Goal: Answer question/provide support

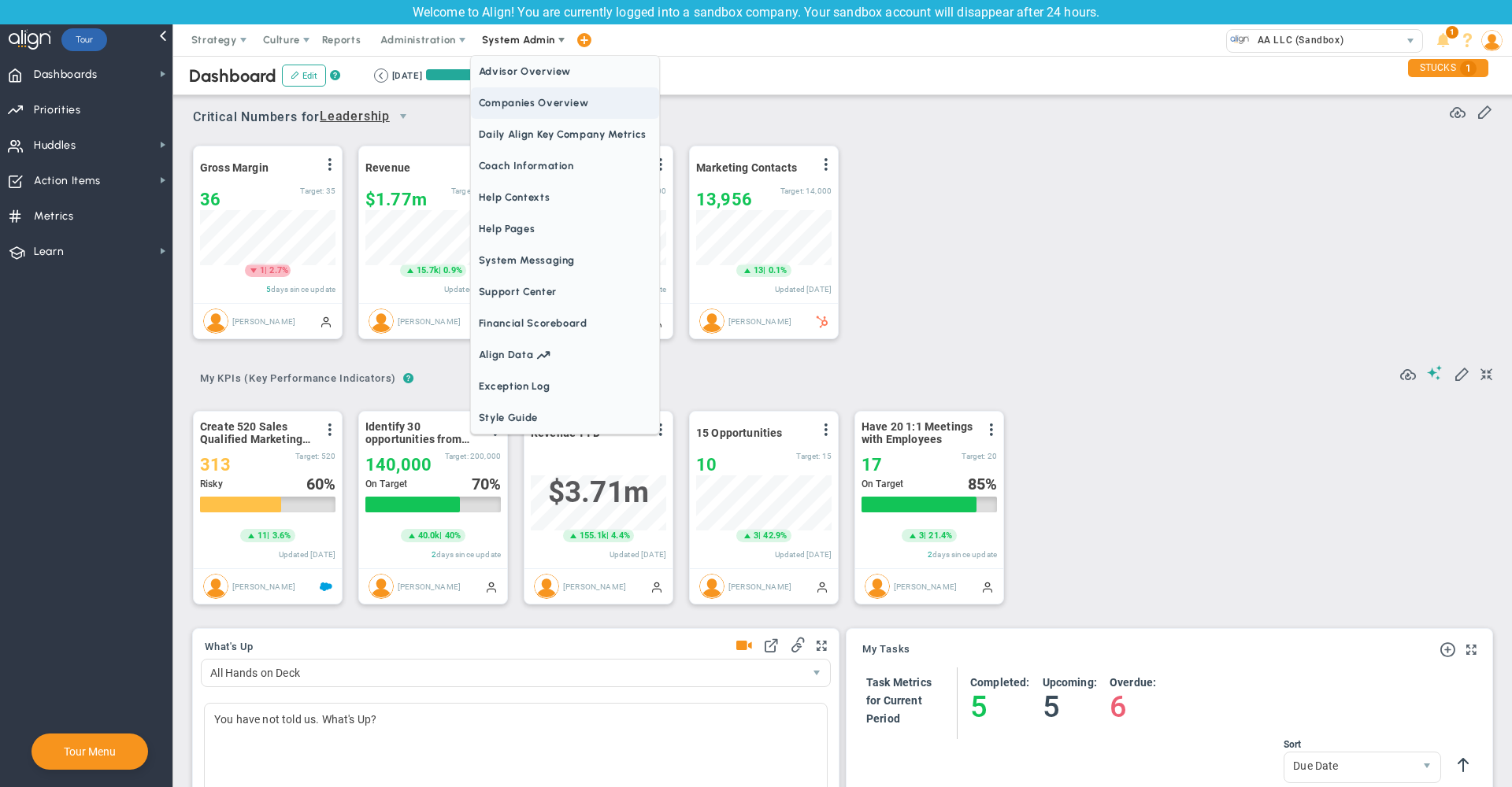
click at [529, 100] on span "Companies Overview" at bounding box center [565, 103] width 189 height 31
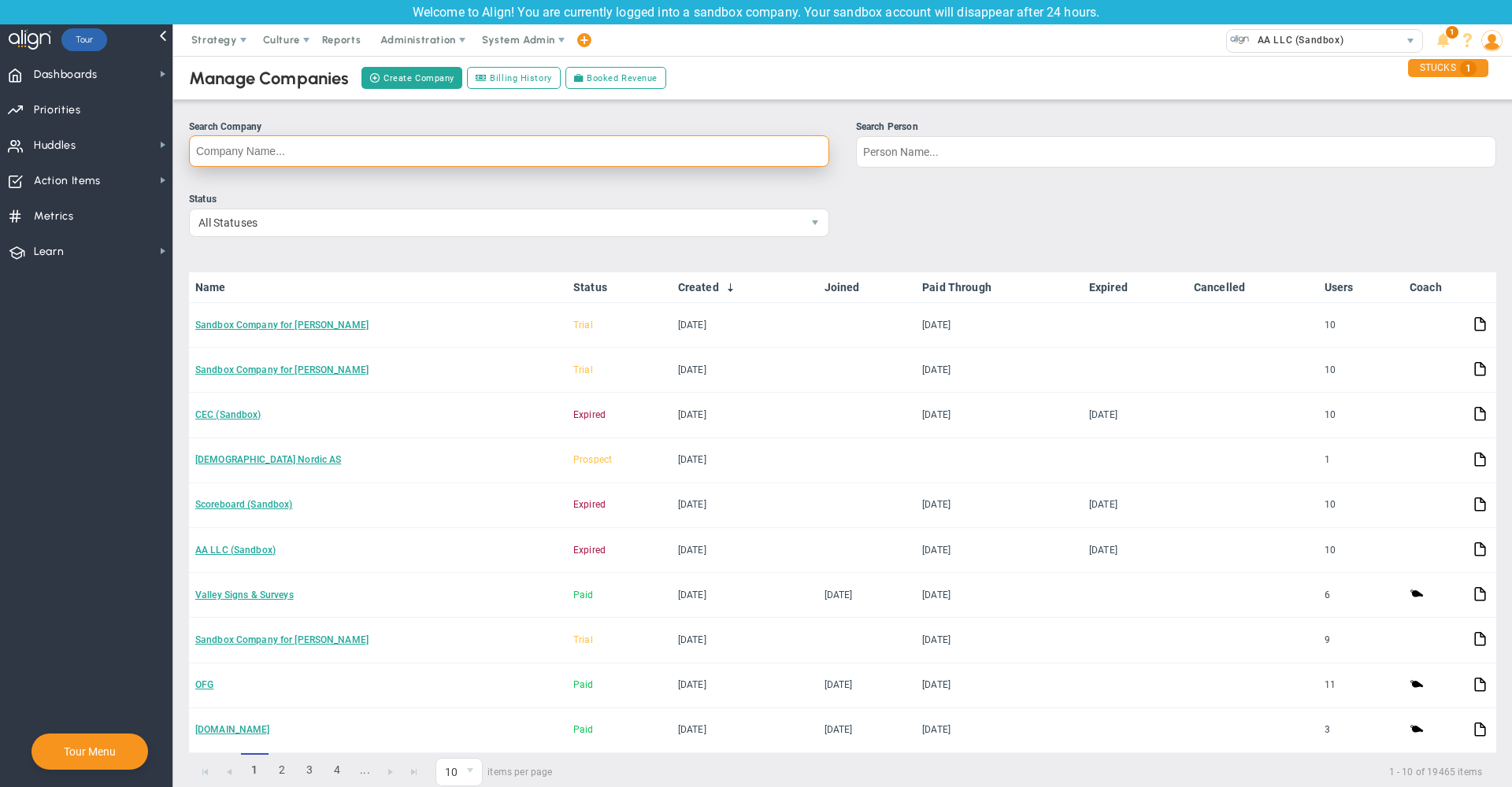
click at [632, 155] on input "Search Company" at bounding box center [509, 150] width 640 height 31
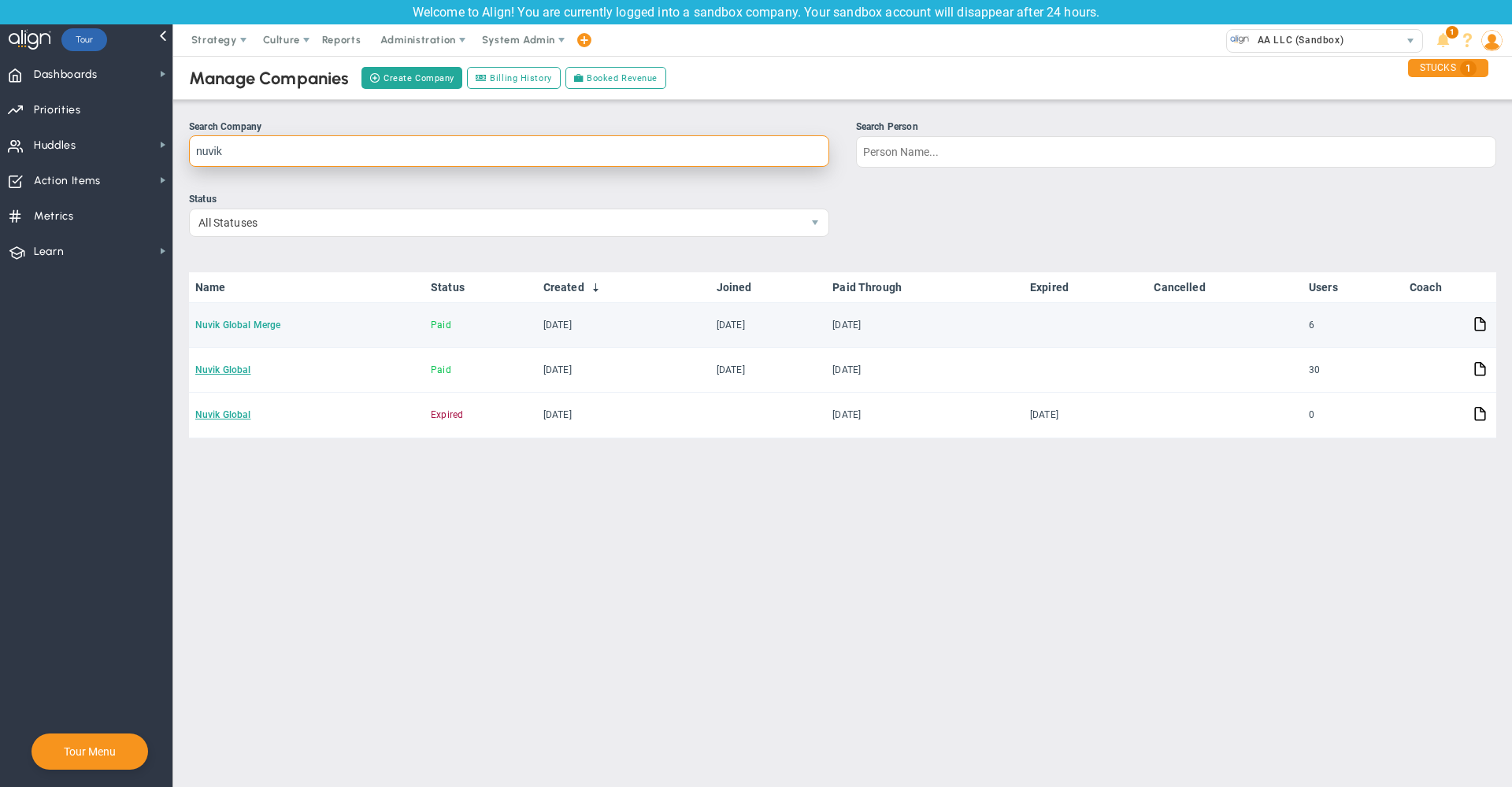
type input "nuvik"
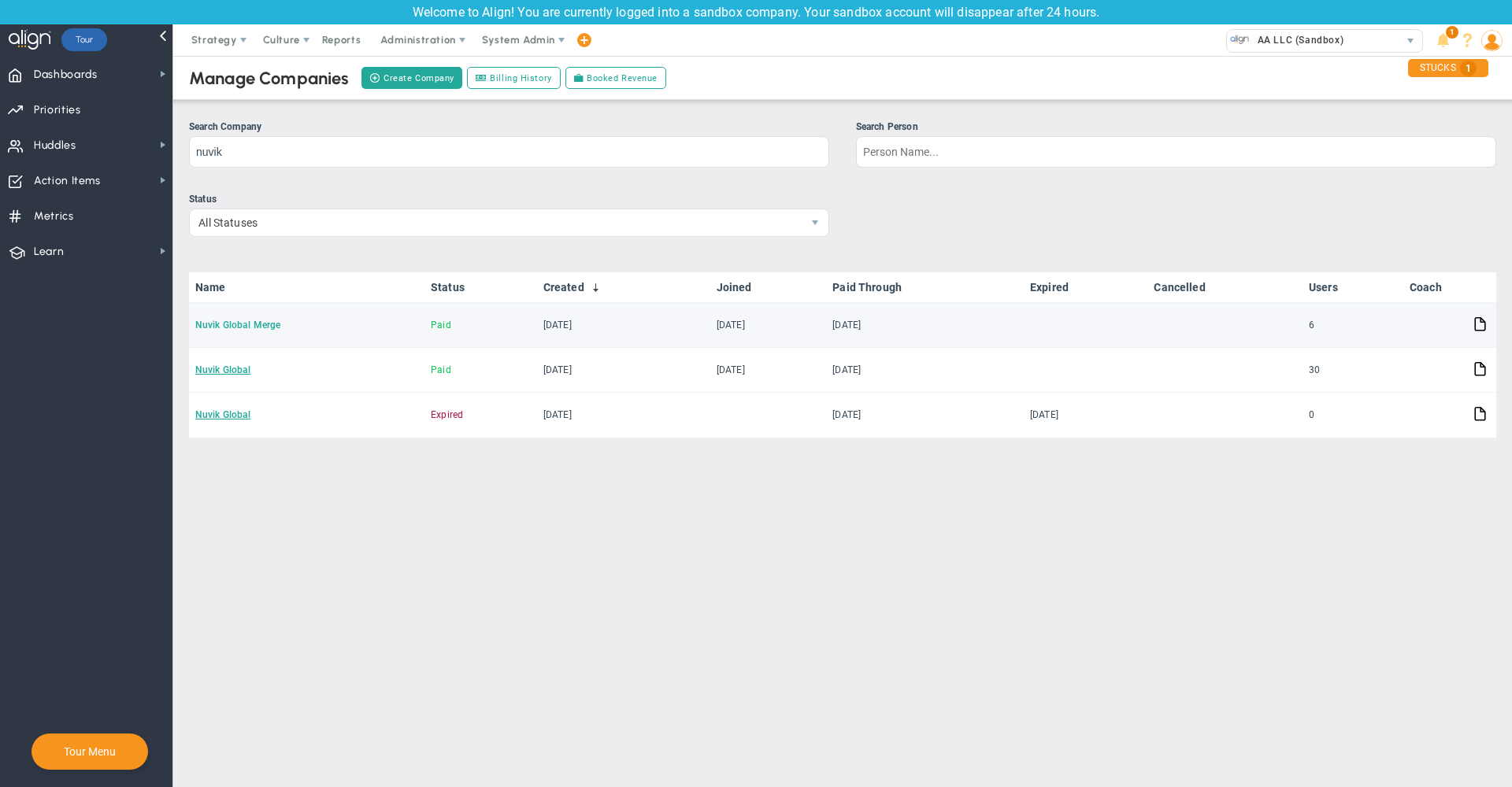
click at [230, 329] on link "Nuvik Global Merge" at bounding box center [238, 324] width 85 height 11
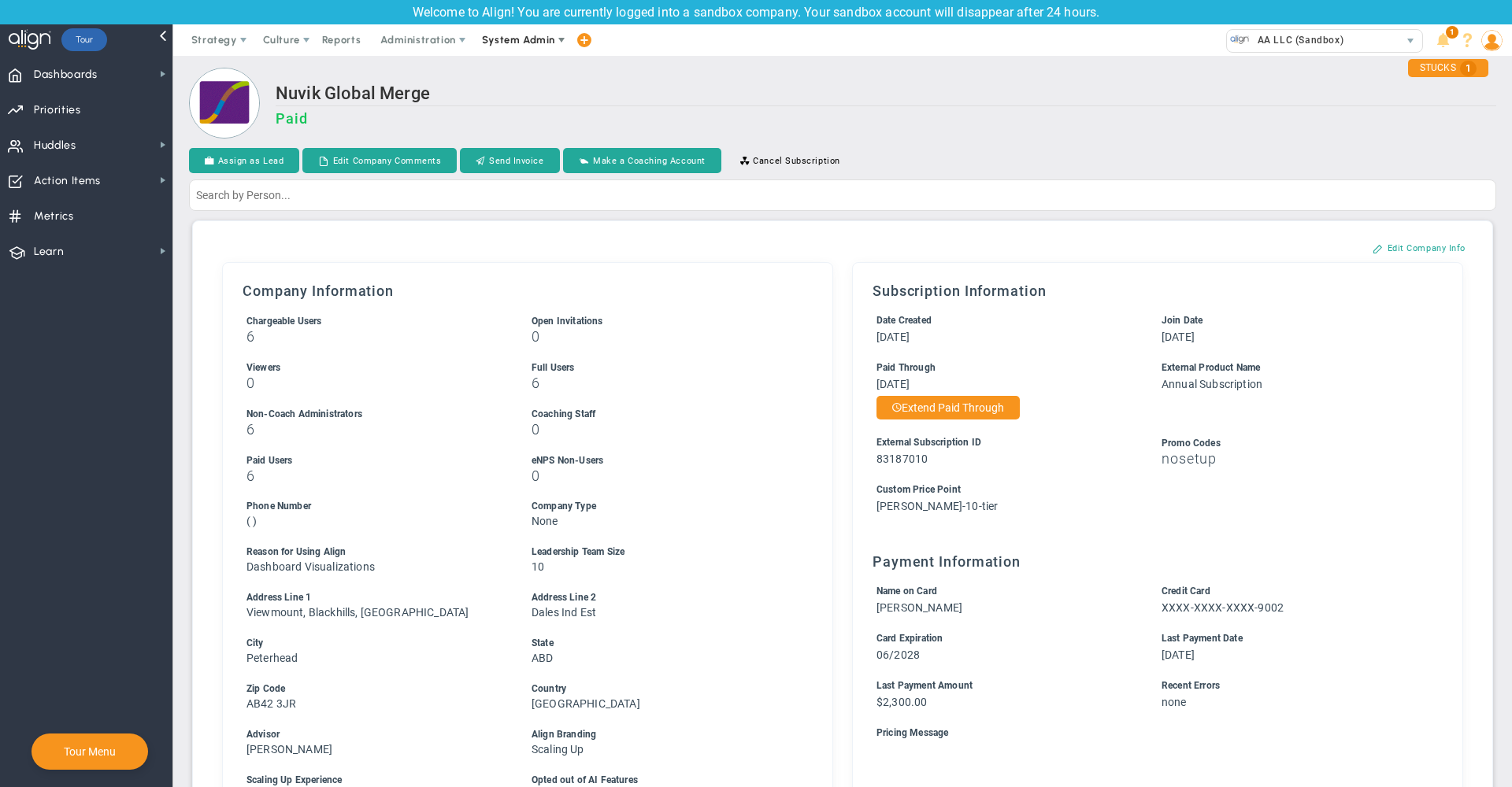
click at [529, 41] on span "System Admin" at bounding box center [518, 40] width 73 height 12
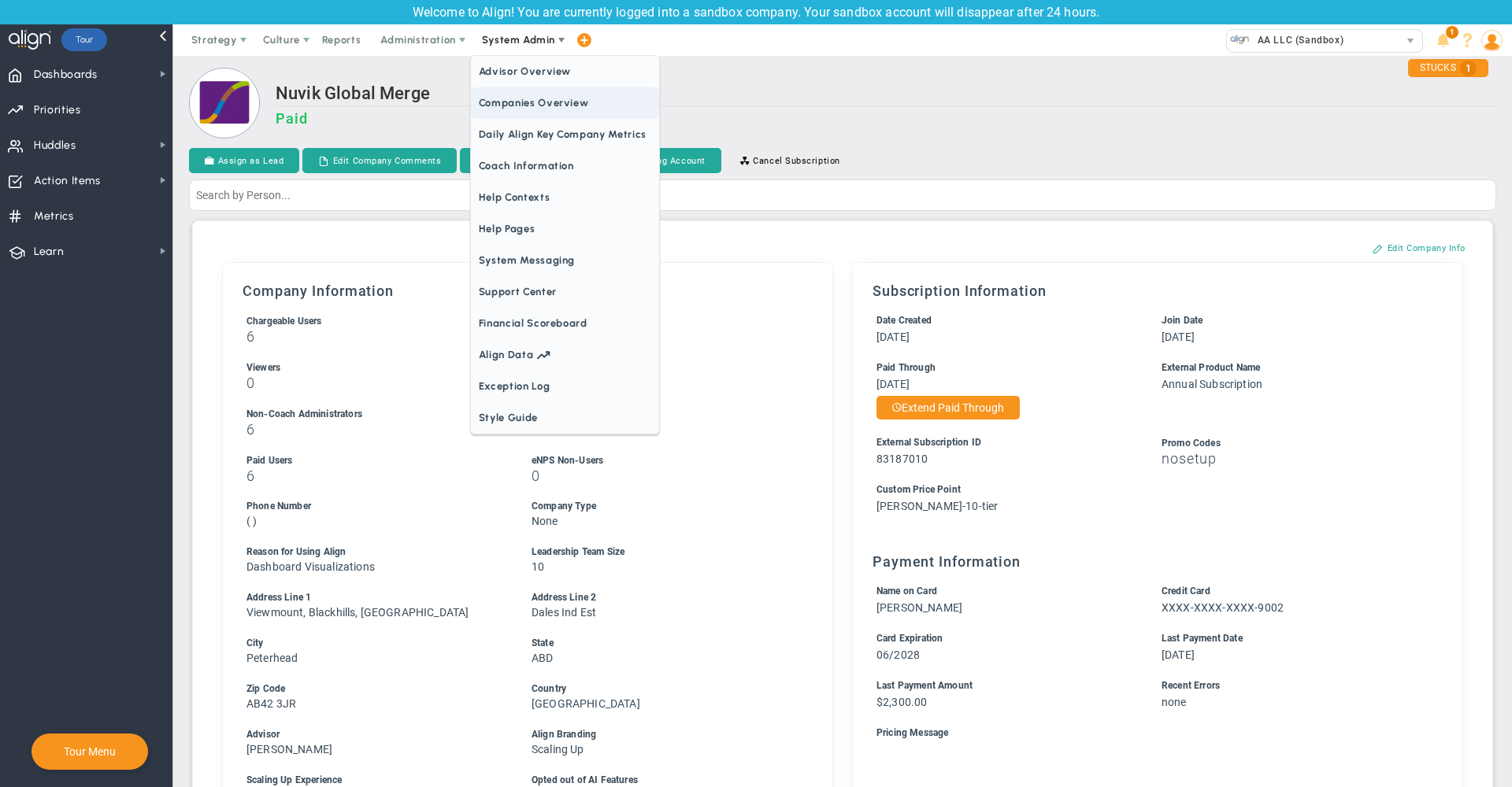
click at [533, 103] on span "Companies Overview" at bounding box center [565, 103] width 189 height 31
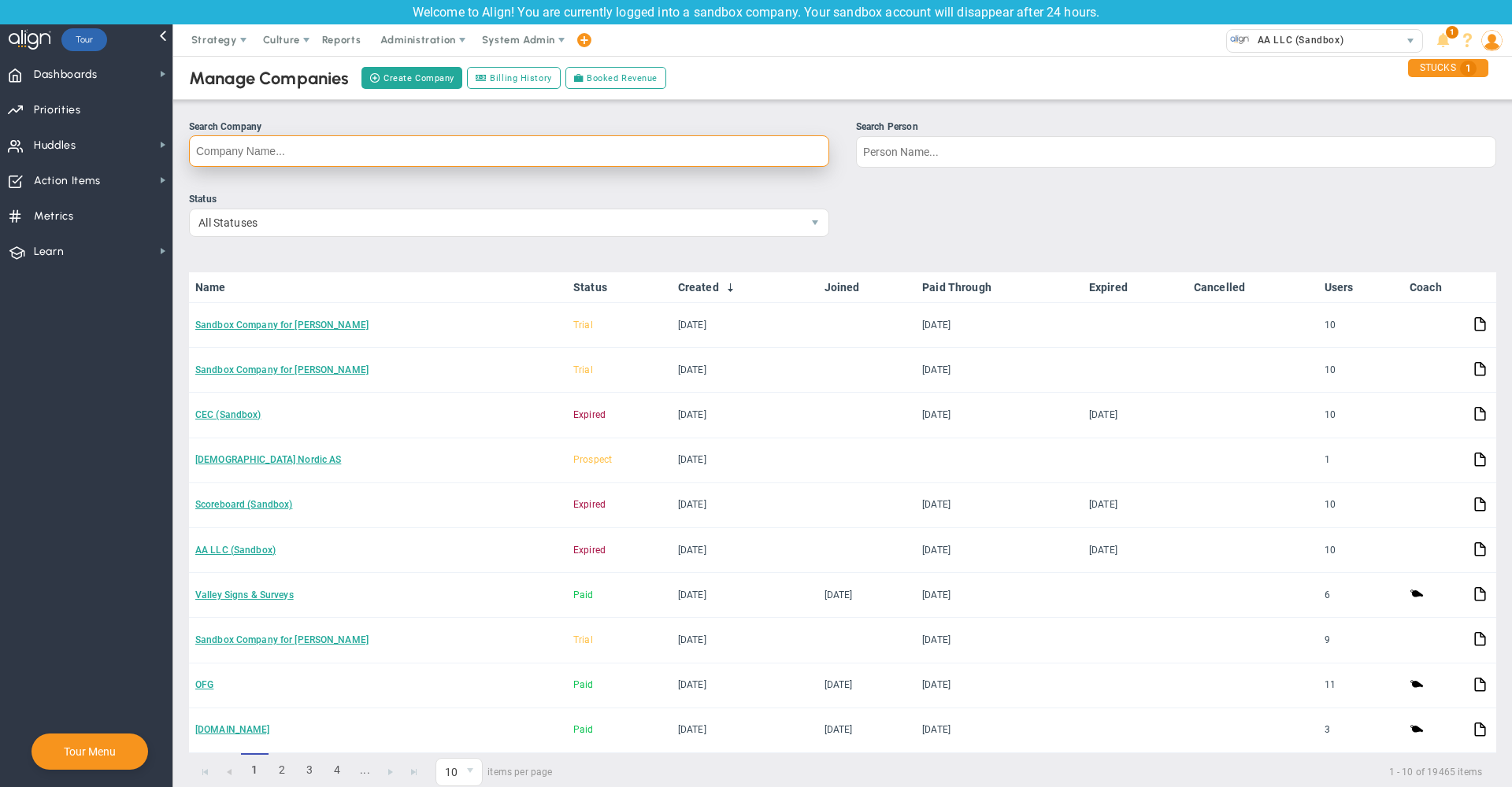
click at [403, 150] on input "Search Company" at bounding box center [509, 150] width 640 height 31
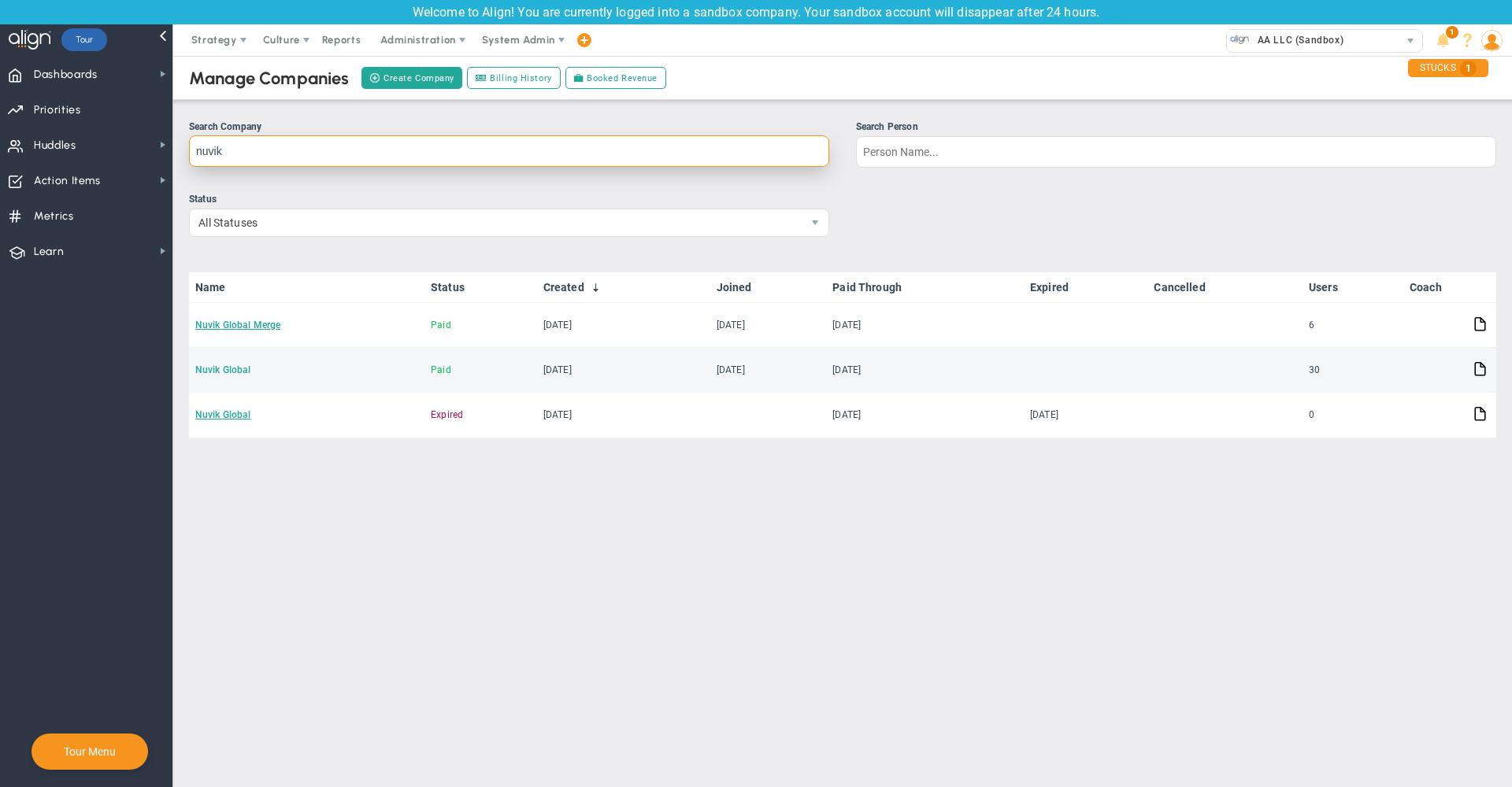
type input "nuvik"
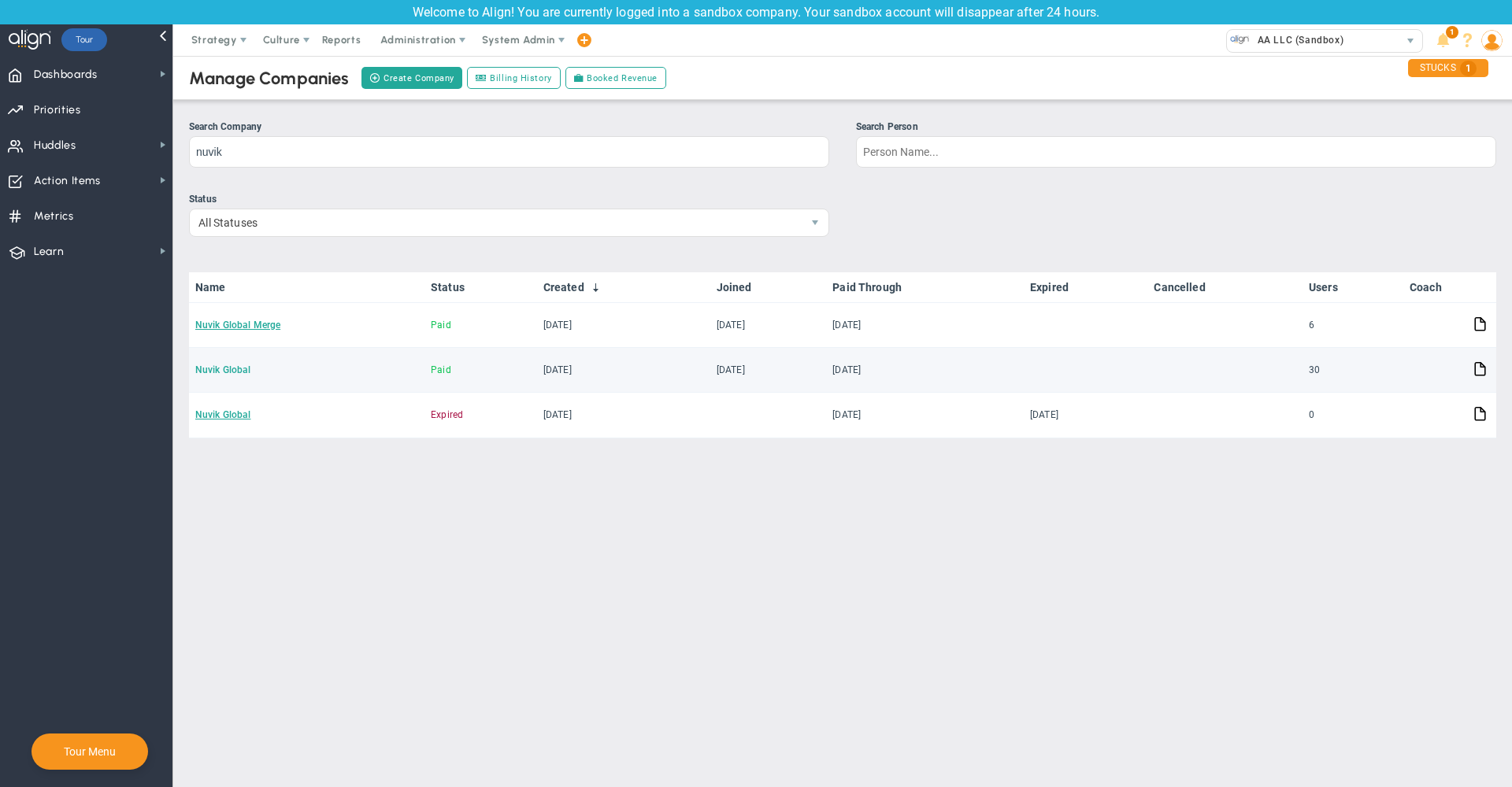
click at [231, 373] on link "Nuvik Global" at bounding box center [223, 369] width 55 height 11
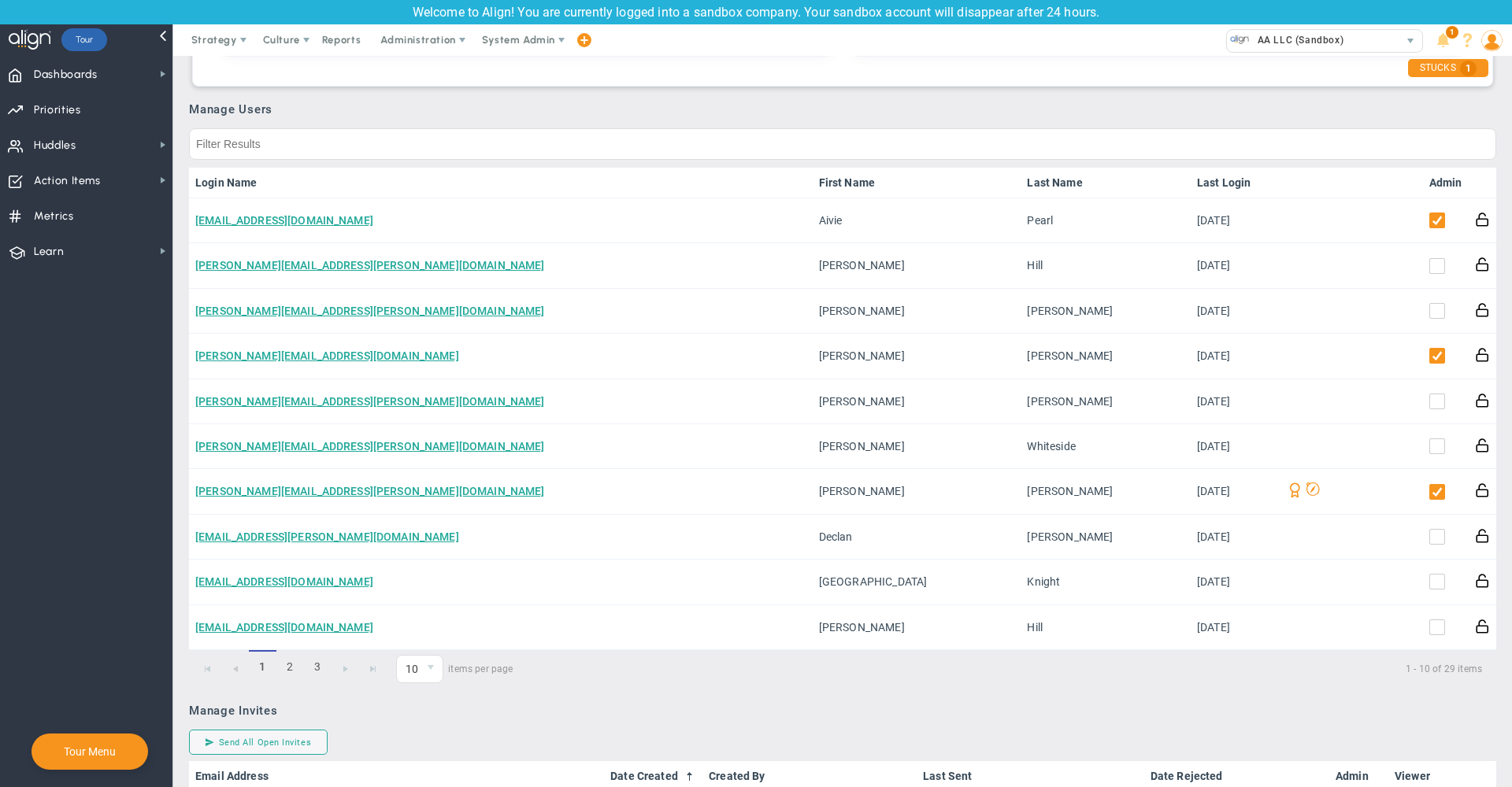
scroll to position [870, 0]
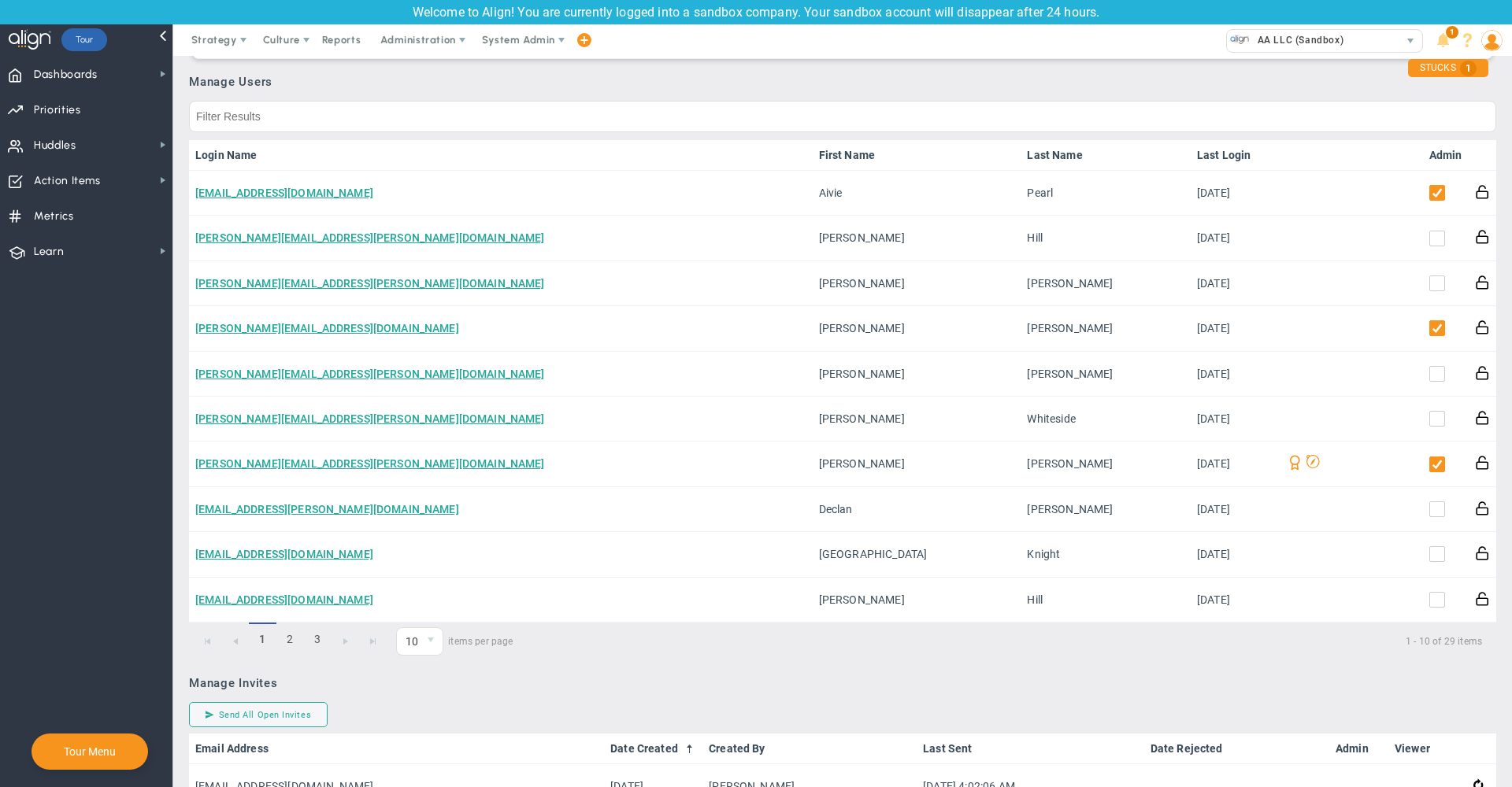
click at [1434, 156] on link "Admin" at bounding box center [1445, 155] width 33 height 13
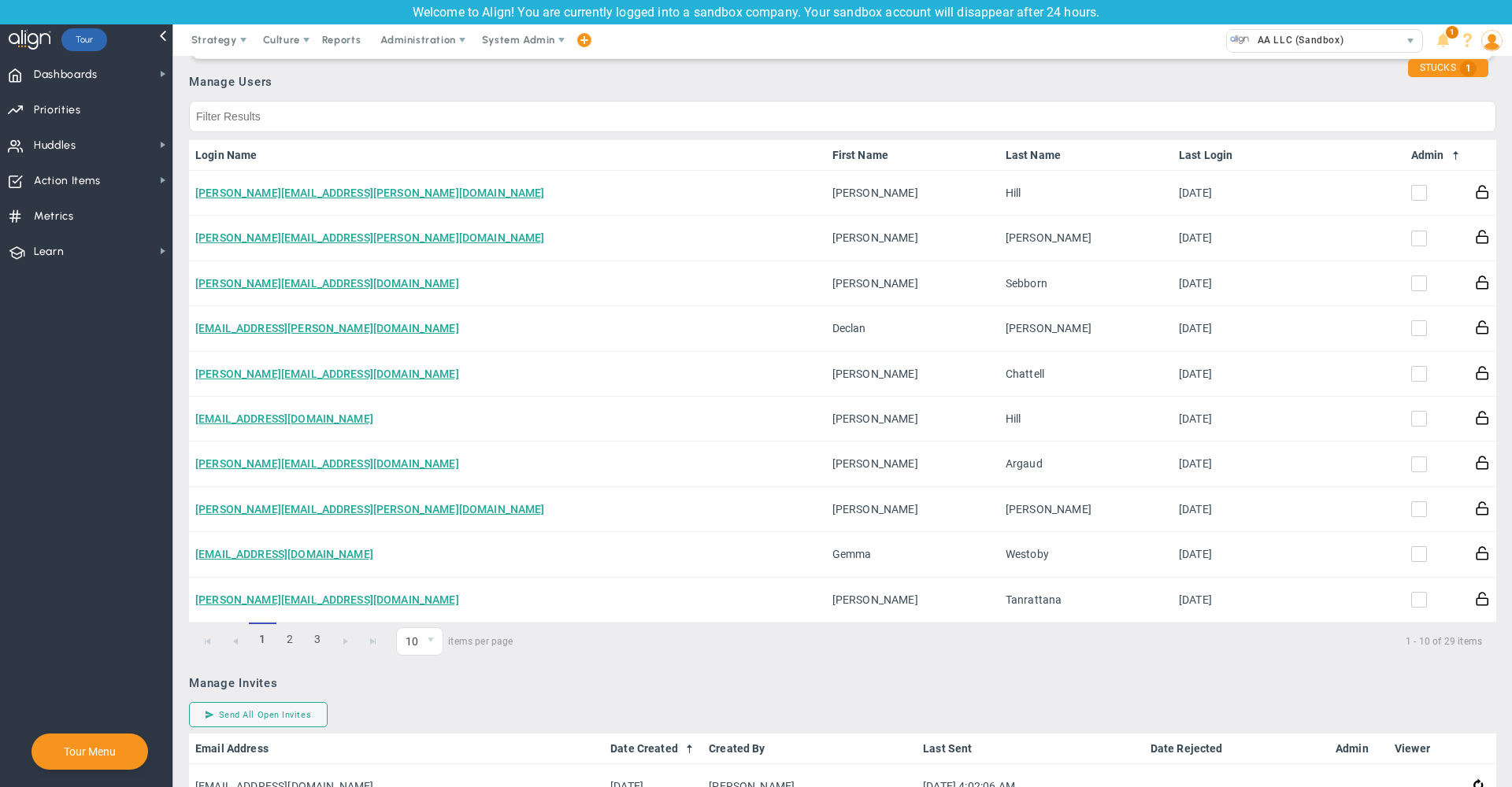
click at [1415, 155] on link "Admin" at bounding box center [1436, 155] width 51 height 13
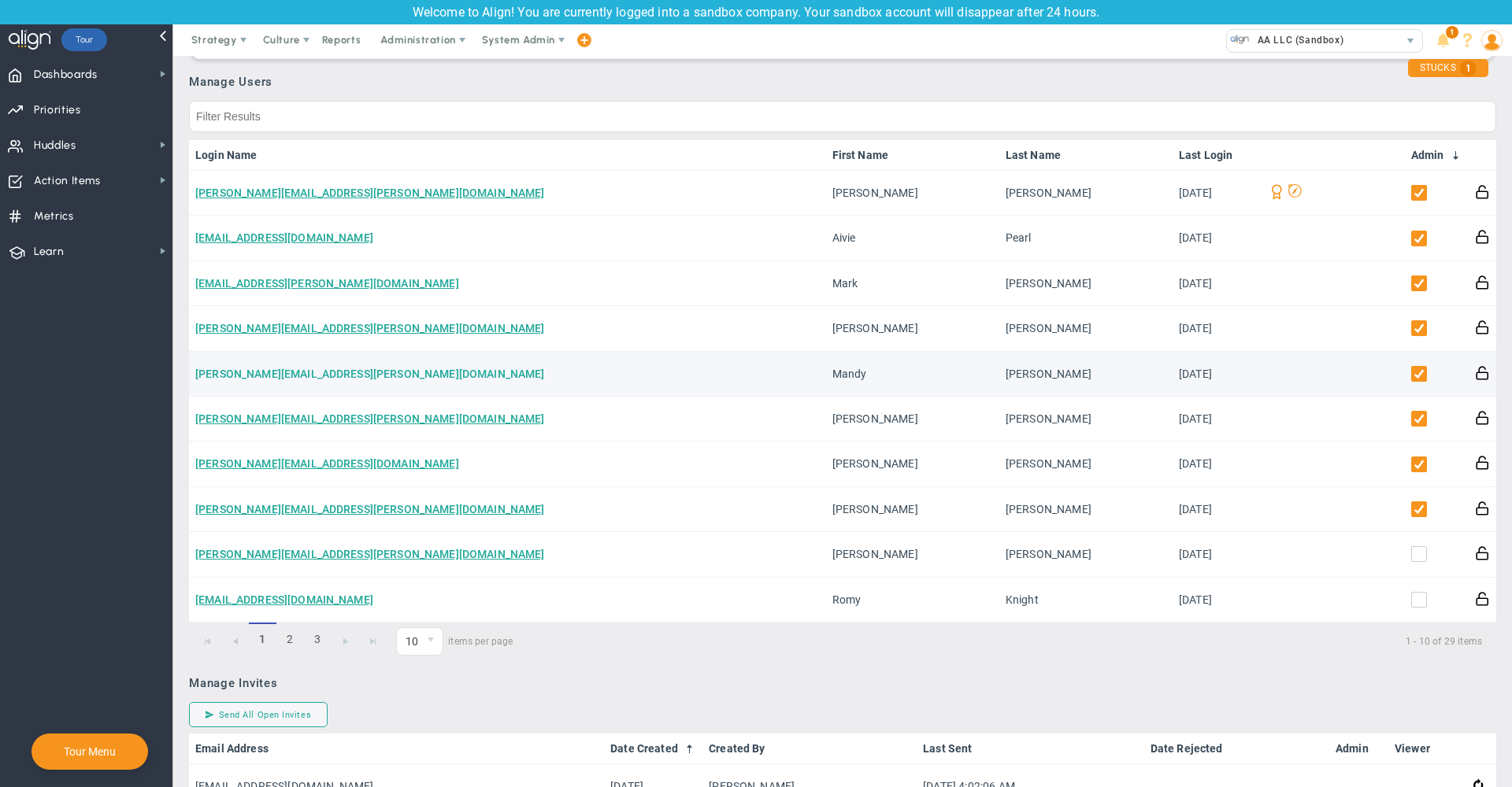
click at [240, 377] on link "[PERSON_NAME][EMAIL_ADDRESS][PERSON_NAME][DOMAIN_NAME]" at bounding box center [370, 374] width 350 height 13
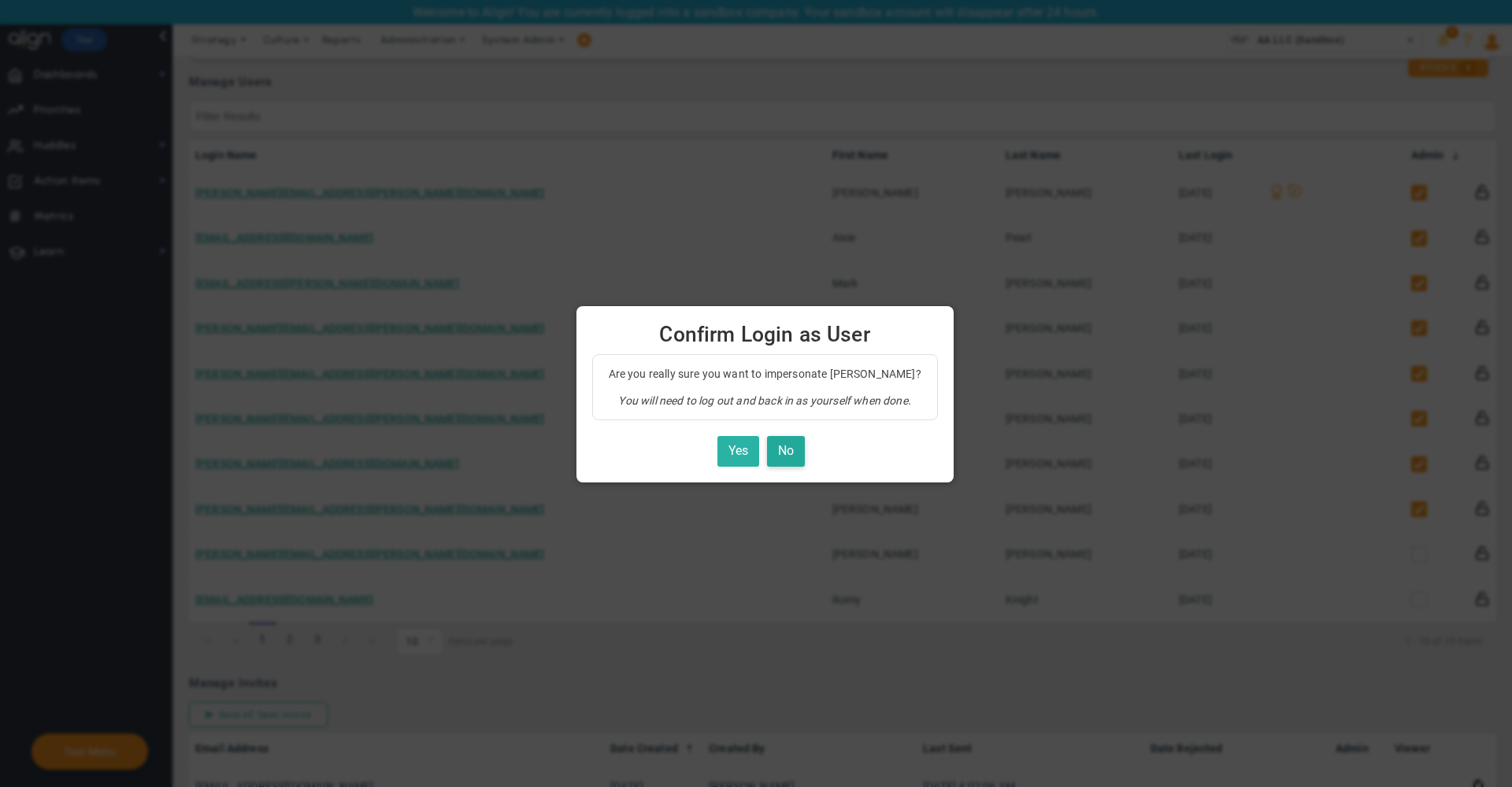
click at [734, 447] on button "Yes" at bounding box center [737, 451] width 42 height 31
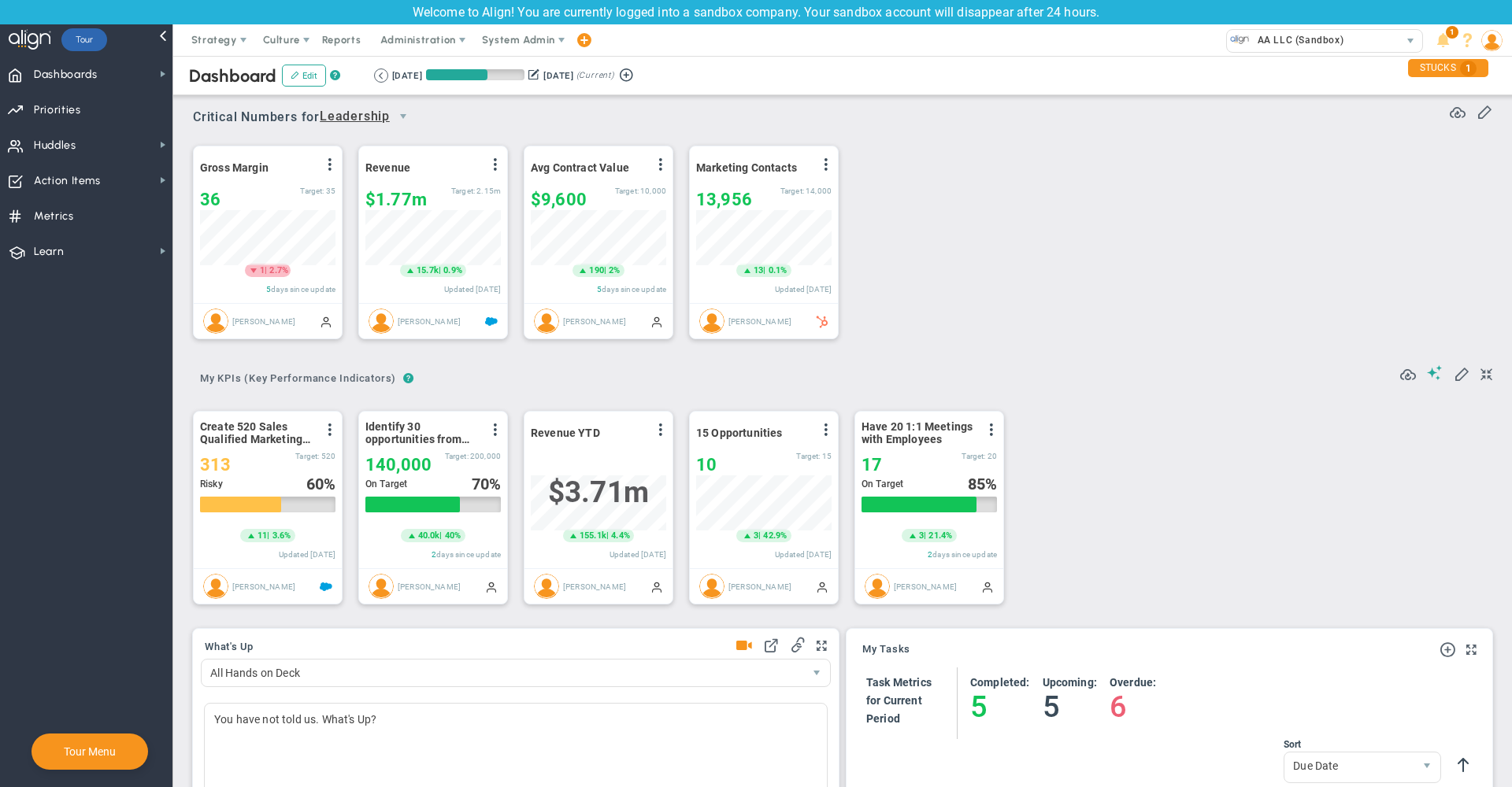
click at [888, 92] on div "Dashboard Edit ? Retrieving period... 7/1/2025 9/30/2025 (Current)" at bounding box center [842, 76] width 1370 height 39
click at [889, 92] on div "Dashboard Edit ? Retrieving period... 7/1/2025 9/30/2025 (Current)" at bounding box center [842, 76] width 1370 height 39
click at [522, 42] on span "System Admin" at bounding box center [518, 40] width 73 height 12
click at [1276, 45] on span "AA LLC (Sandbox)" at bounding box center [1296, 40] width 93 height 20
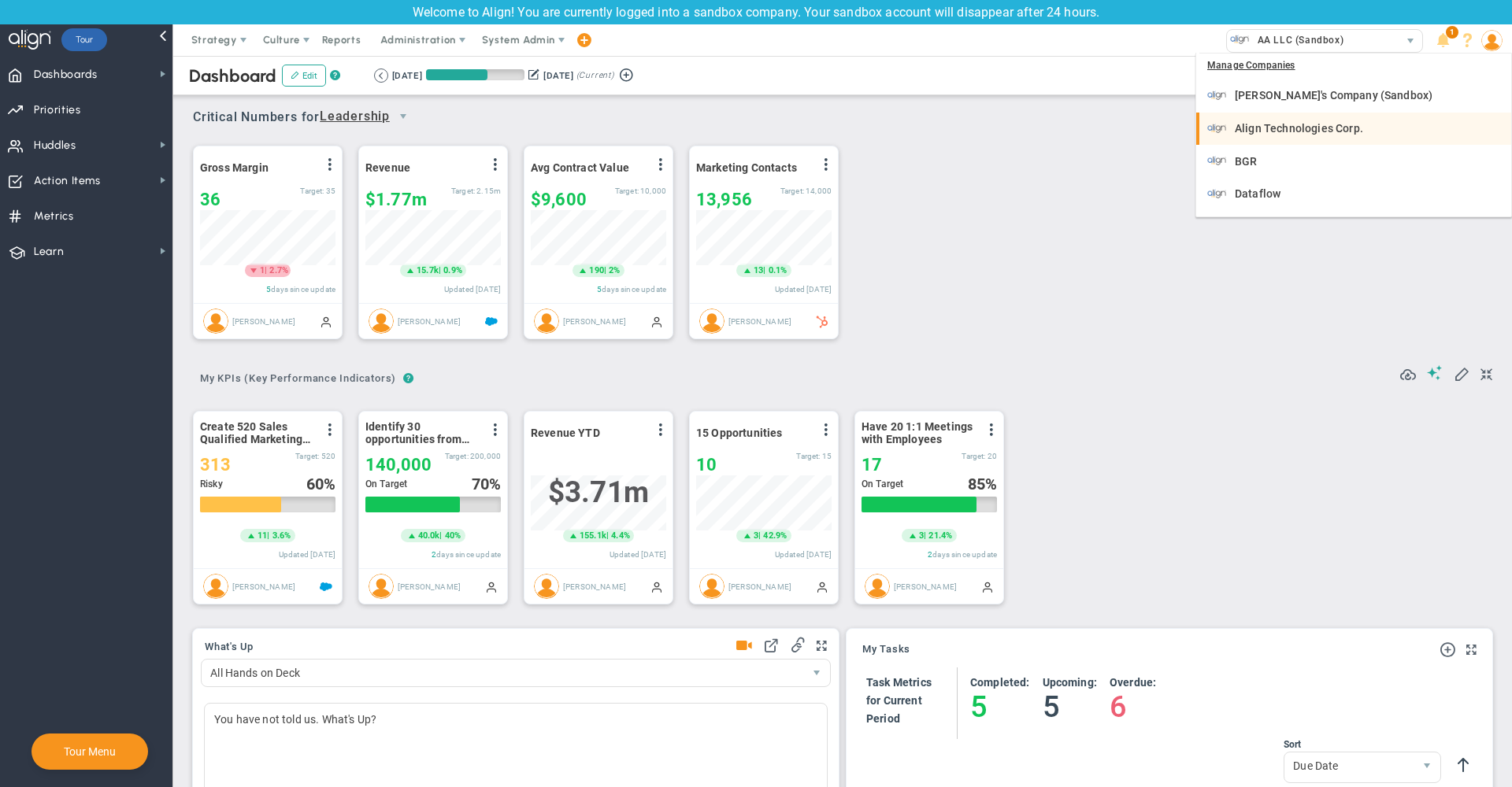
click at [1278, 135] on div "Align Technologies Corp." at bounding box center [1355, 128] width 296 height 20
